Goal: Information Seeking & Learning: Find specific fact

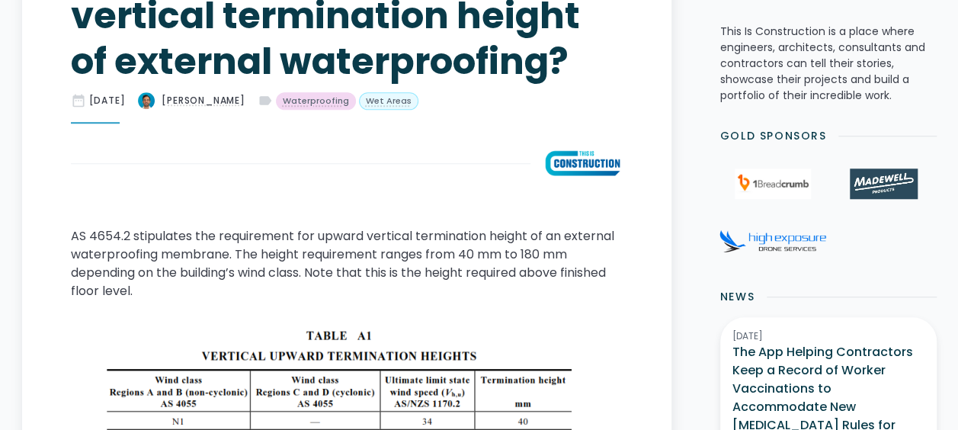
scroll to position [603, 0]
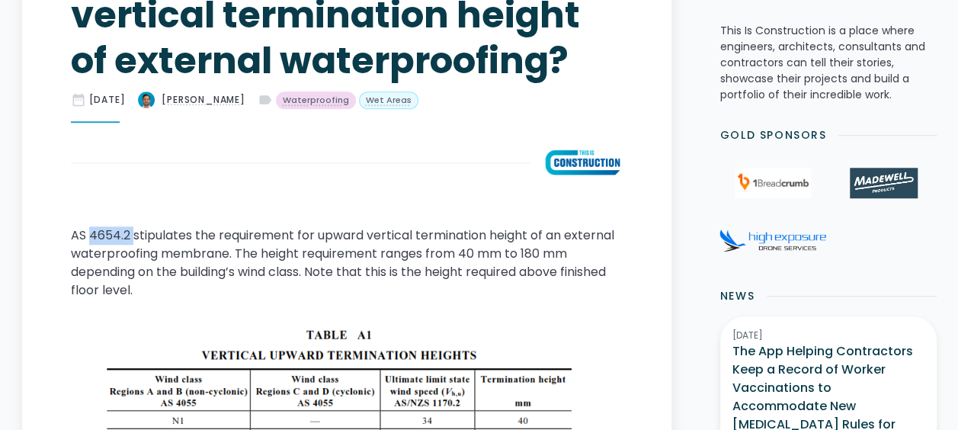
drag, startPoint x: 90, startPoint y: 236, endPoint x: 133, endPoint y: 239, distance: 42.9
click at [131, 239] on p "AS 4654.2 stipulates the requirement for upward vertical termination height of …" at bounding box center [347, 262] width 552 height 73
copy p "4654.2"
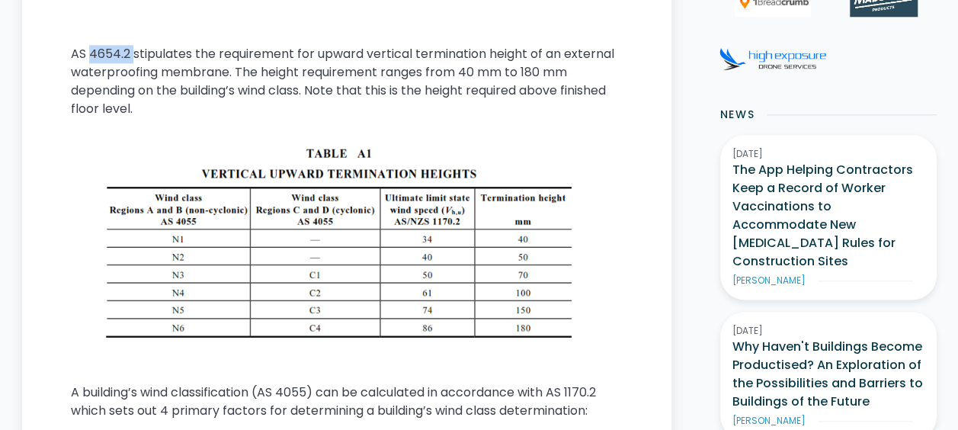
scroll to position [868, 0]
